Goal: Information Seeking & Learning: Learn about a topic

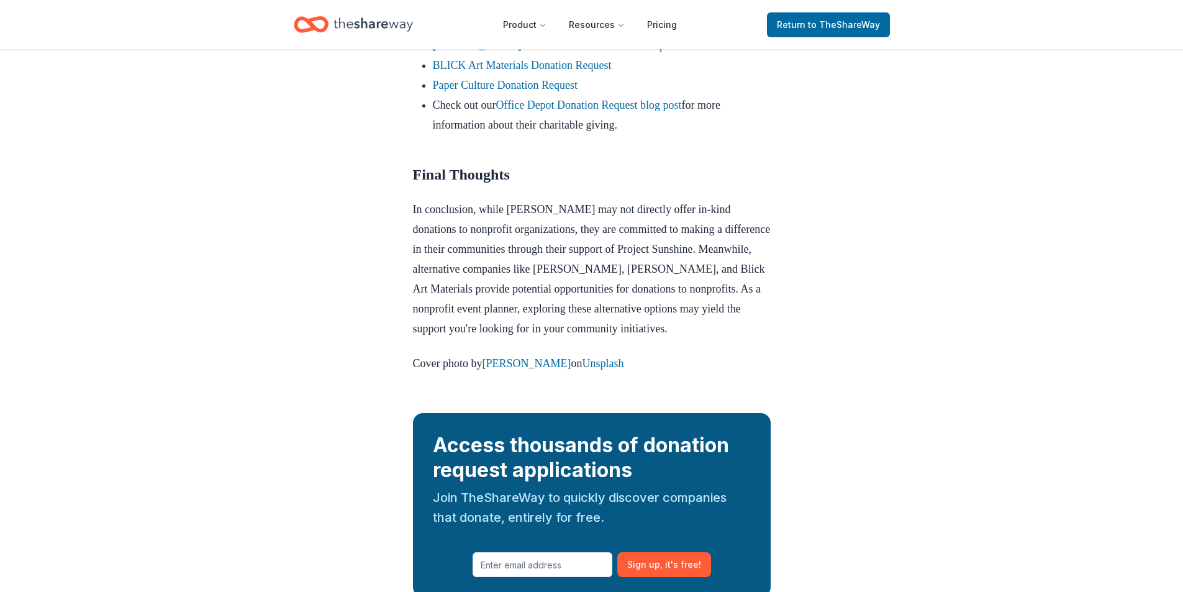
scroll to position [1056, 0]
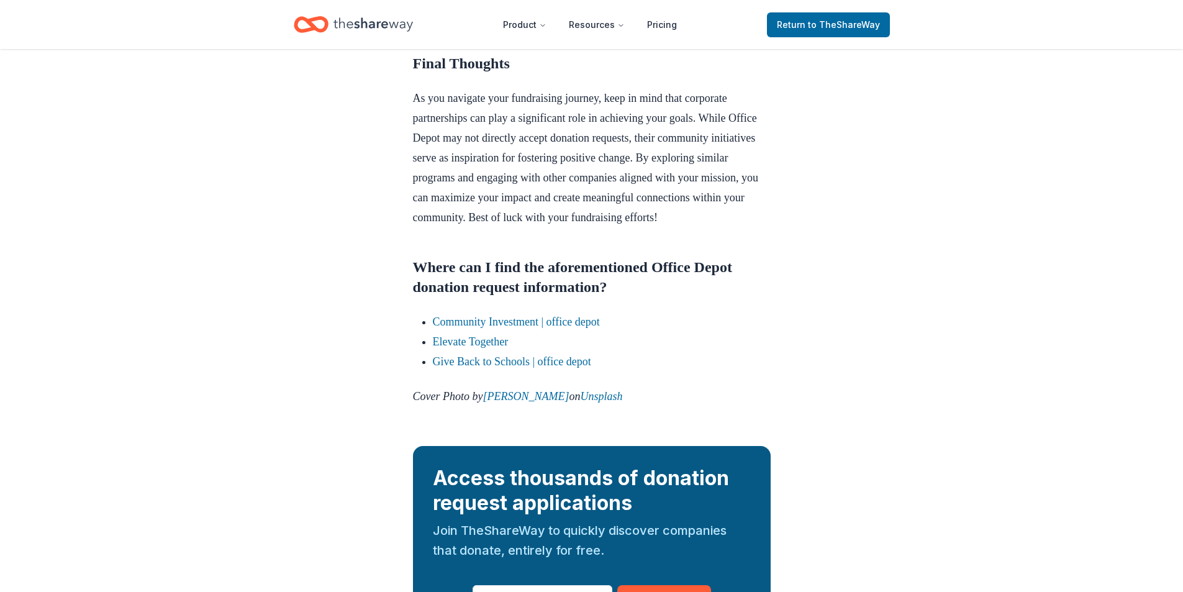
scroll to position [1304, 0]
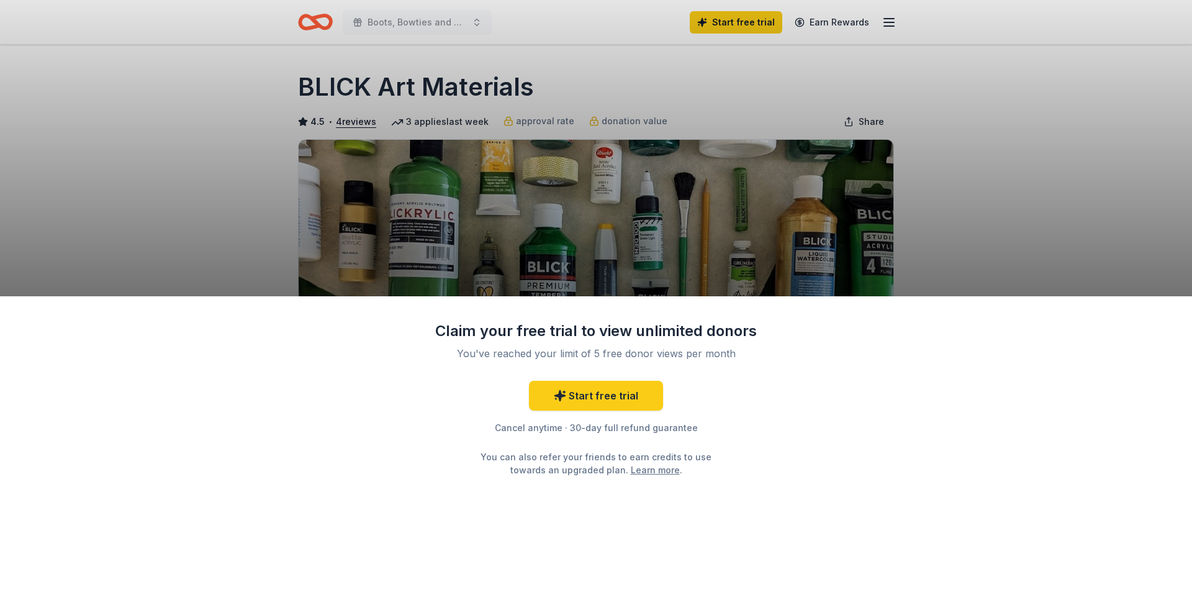
click at [438, 238] on div "Claim your free trial to view unlimited donors You've reached your limit of 5 f…" at bounding box center [596, 296] width 1192 height 592
